Goal: Navigation & Orientation: Find specific page/section

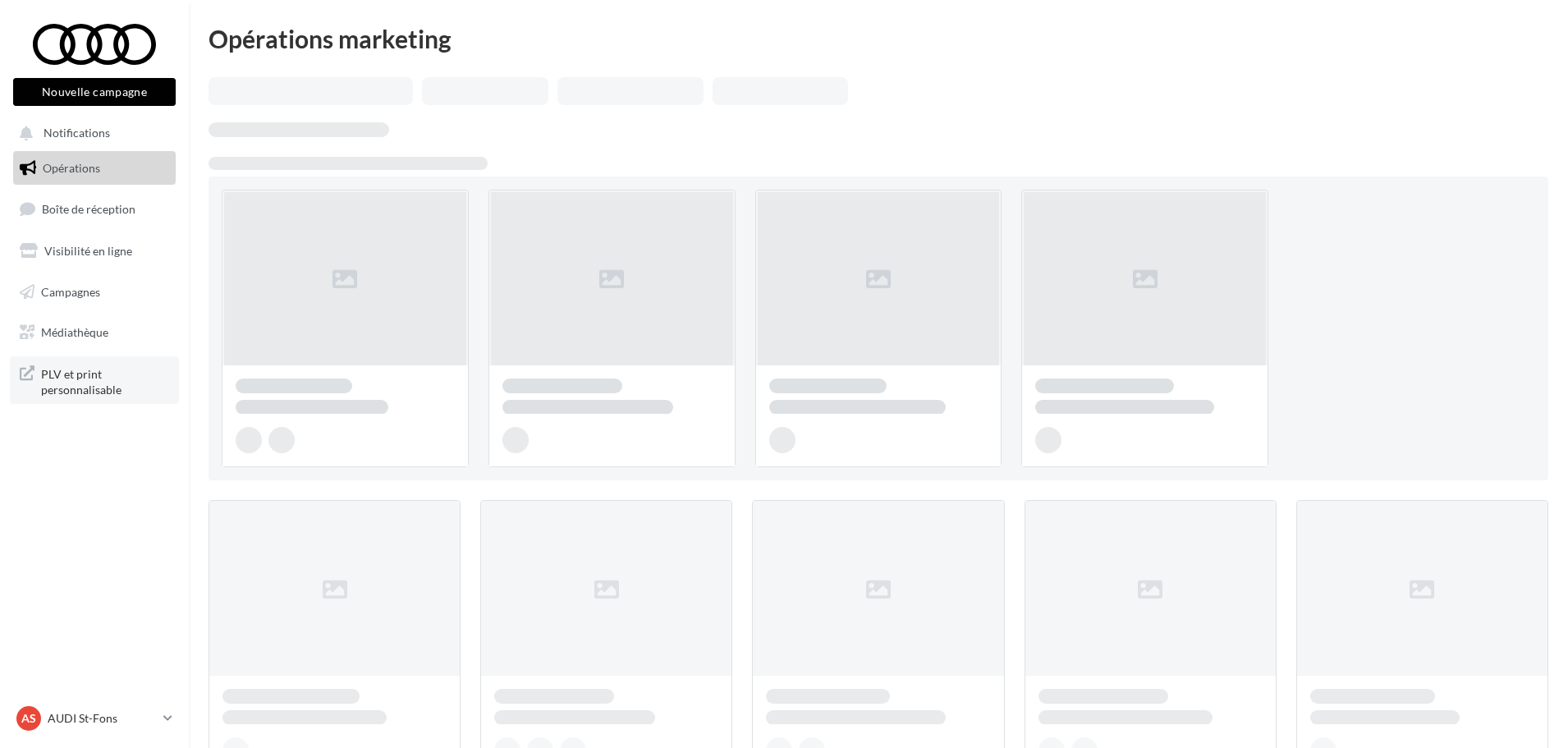
click at [57, 393] on span "PLV et print personnalisable" at bounding box center [105, 380] width 128 height 36
